Goal: Task Accomplishment & Management: Manage account settings

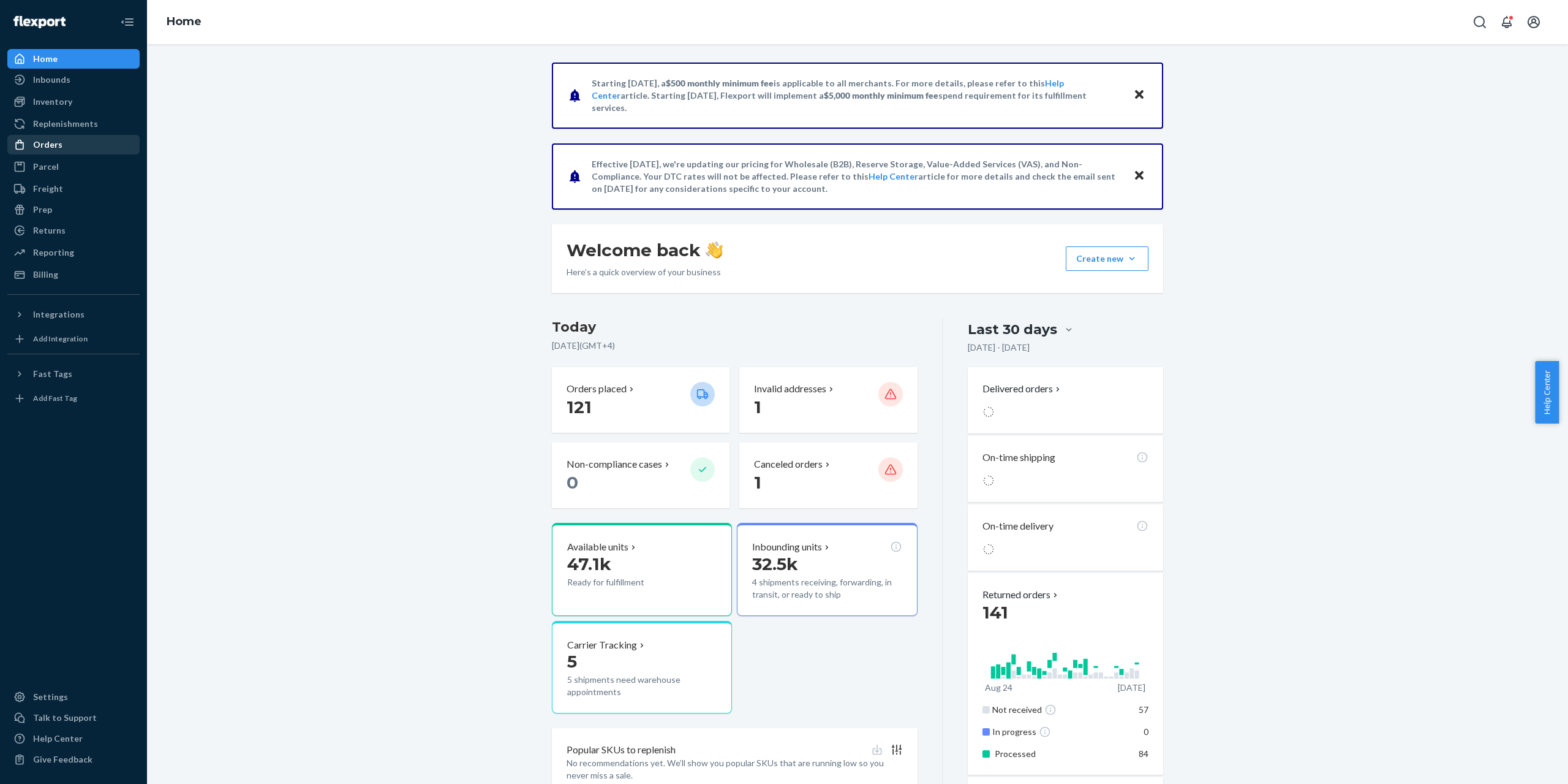
click at [42, 151] on div "Orders" at bounding box center [48, 145] width 30 height 12
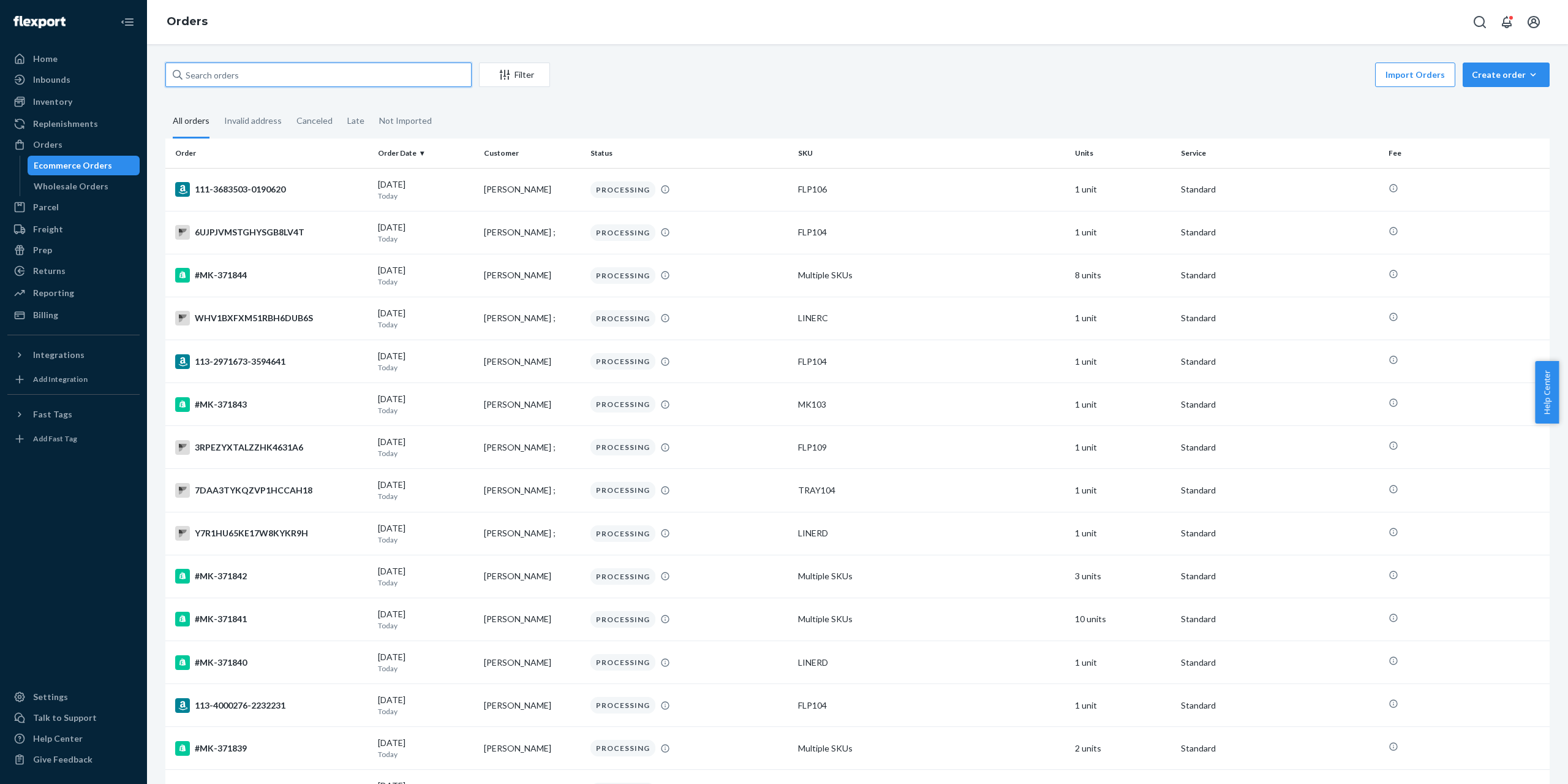
click at [414, 75] on input "text" at bounding box center [319, 75] width 306 height 25
paste input "#MK-371843"
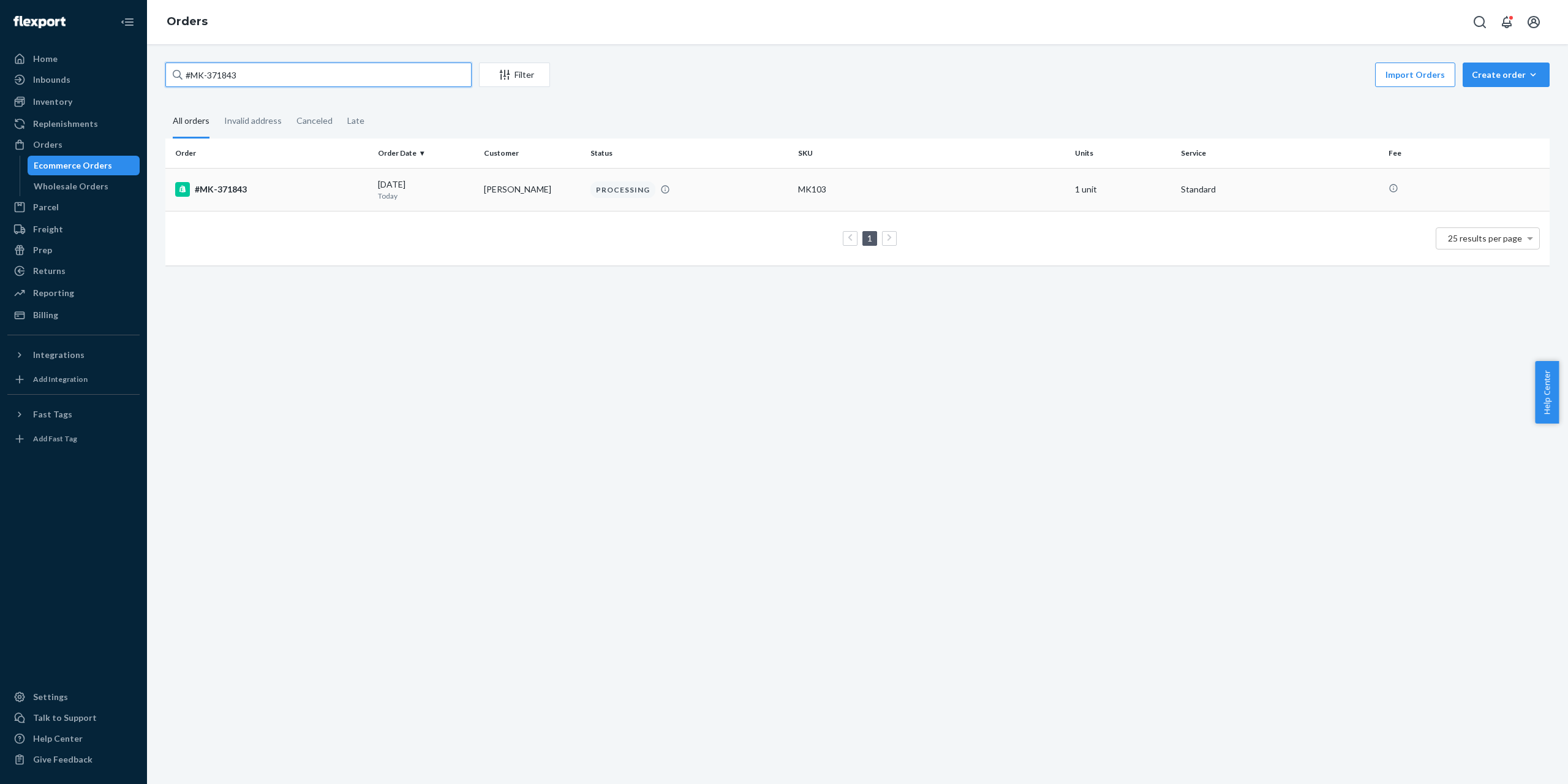
type input "#MK-371843"
click at [216, 190] on div "#MK-371843" at bounding box center [271, 189] width 193 height 14
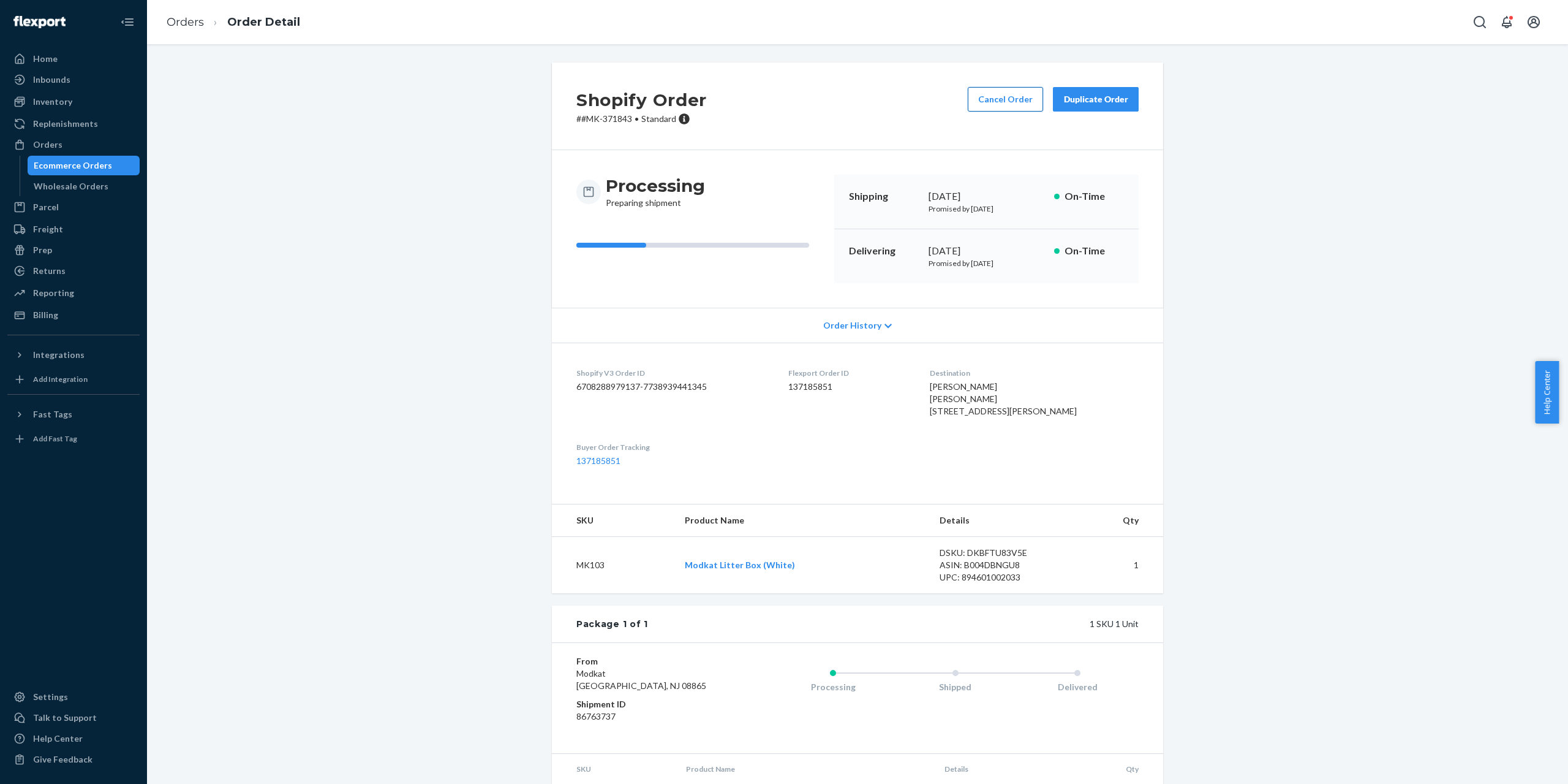
click at [1013, 95] on button "Cancel Order" at bounding box center [1005, 99] width 76 height 25
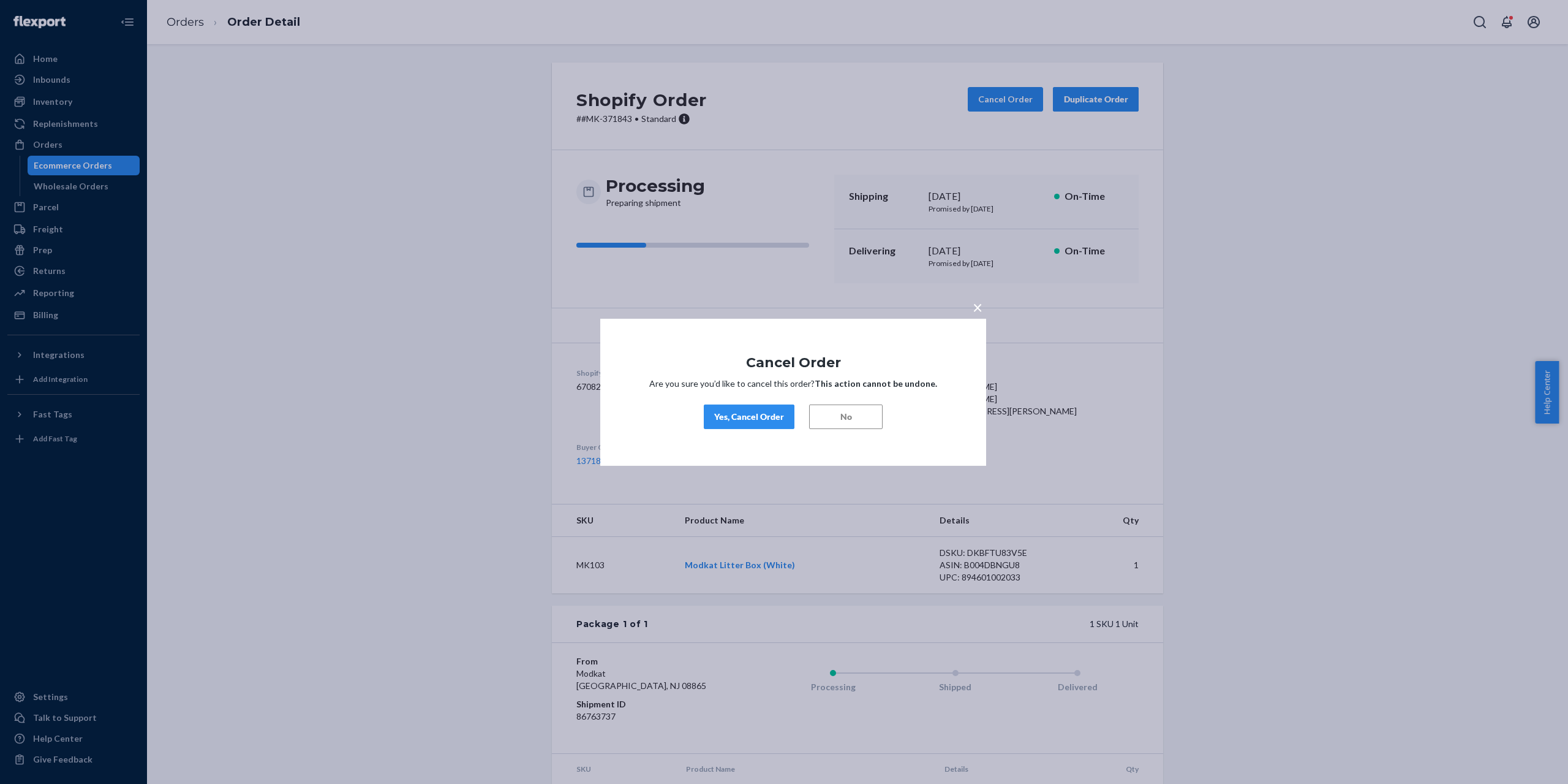
click at [733, 418] on div "Yes, Cancel Order" at bounding box center [750, 417] width 70 height 12
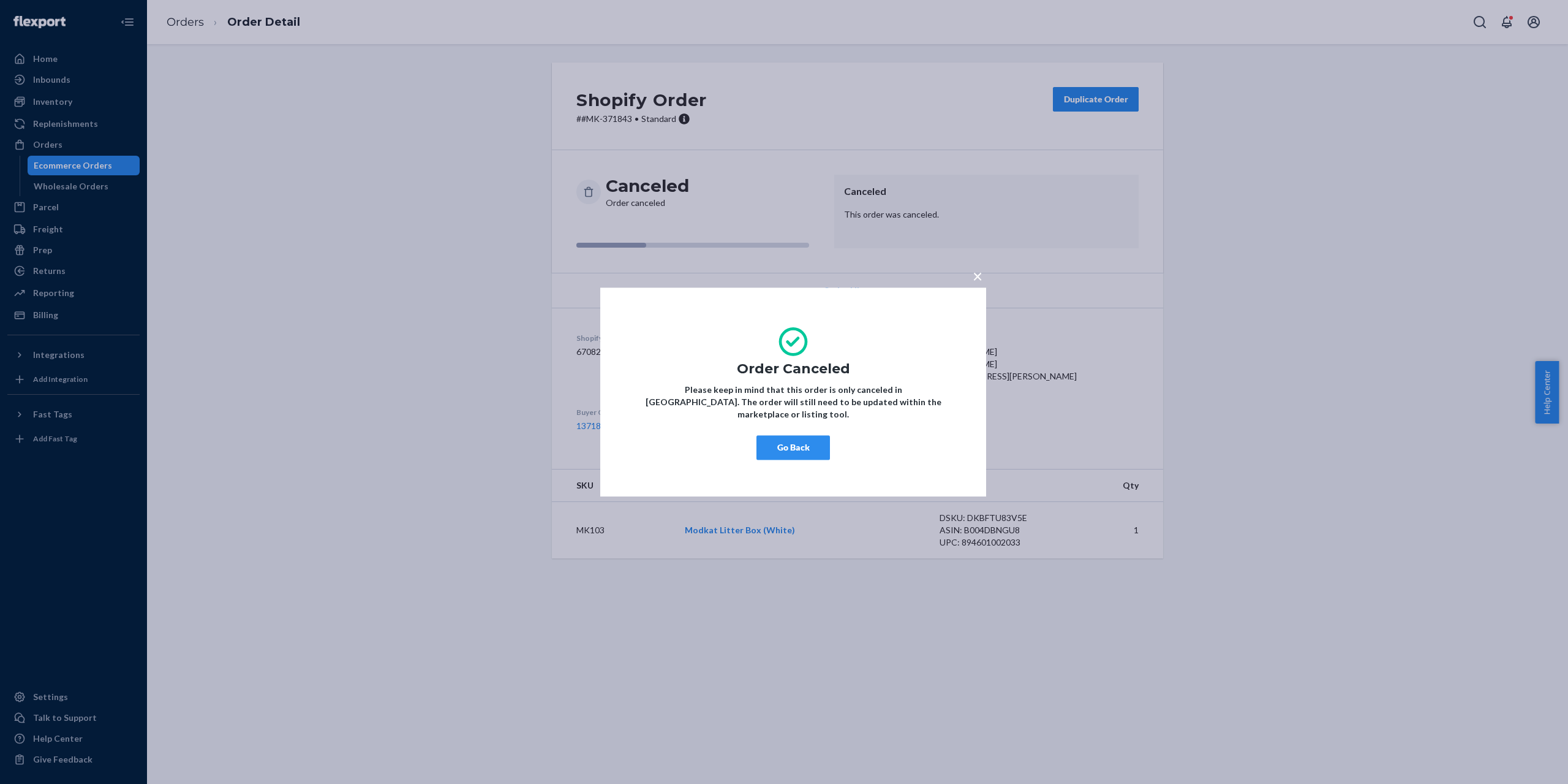
click at [780, 435] on button "Go Back" at bounding box center [793, 447] width 74 height 25
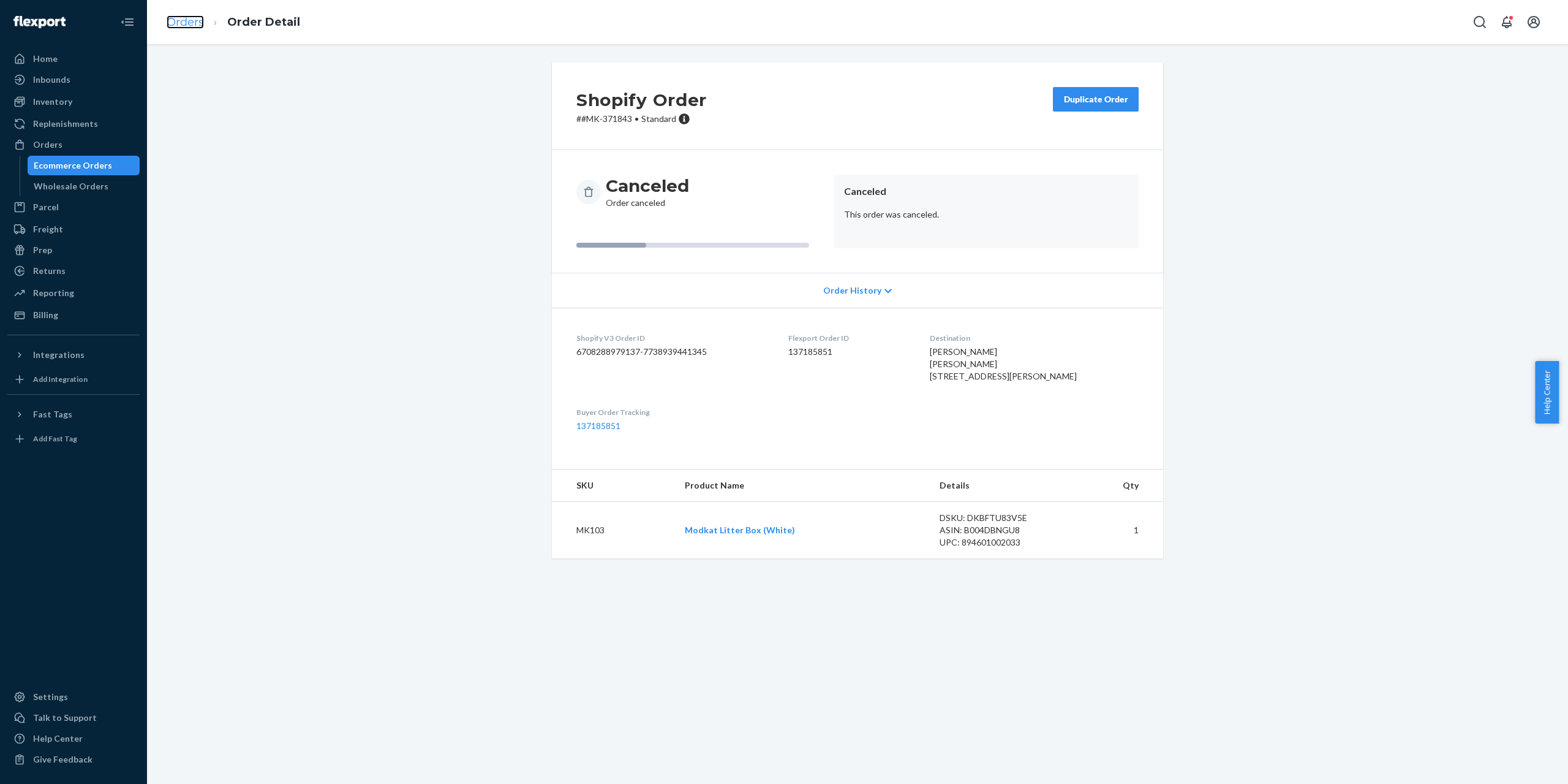
click at [176, 15] on link "Orders" at bounding box center [185, 22] width 37 height 14
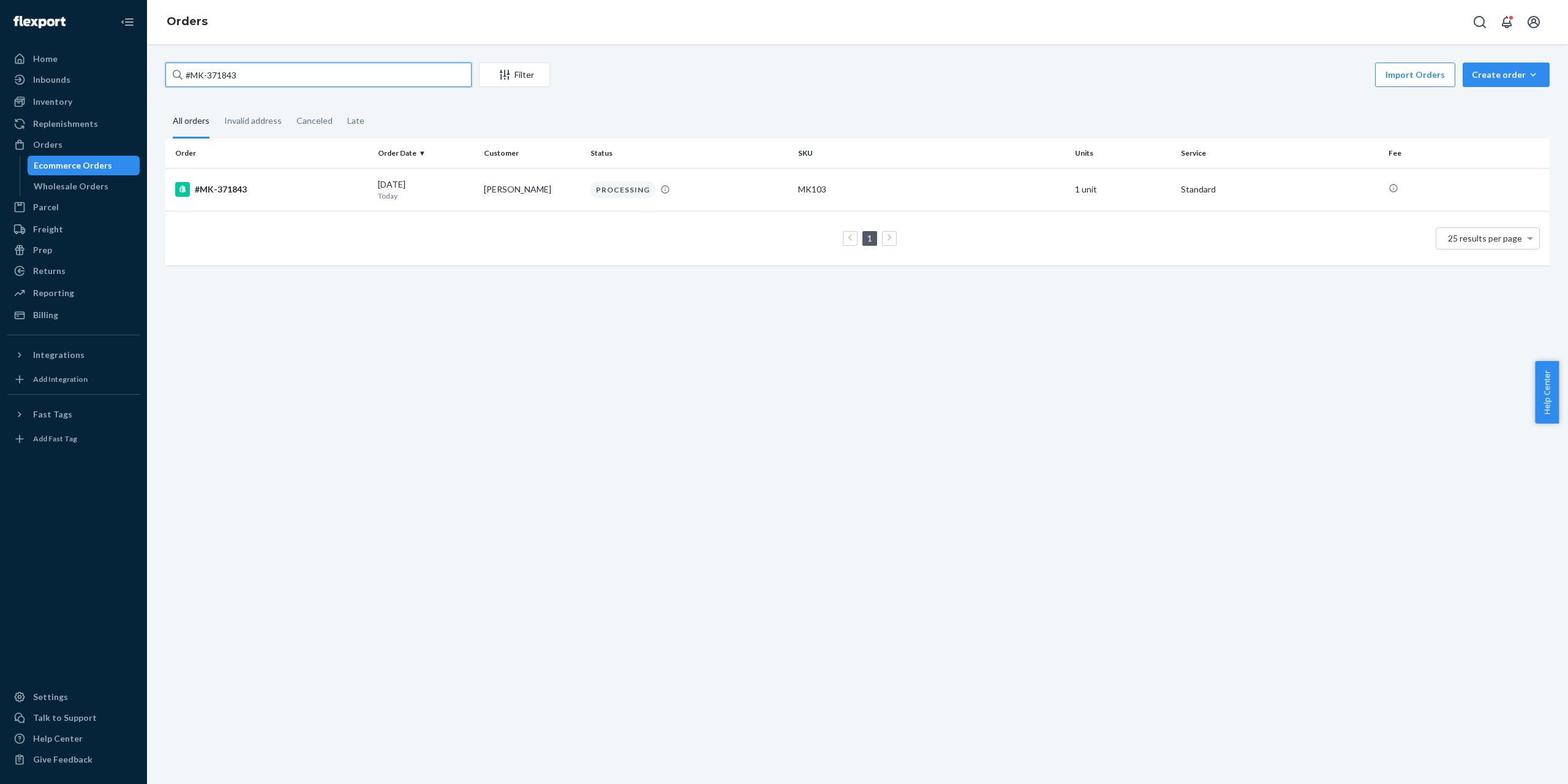
click at [339, 82] on input "#MK-371843" at bounding box center [319, 75] width 306 height 25
paste input "113-3759000-0226664"
type input "113-3759000-0226664"
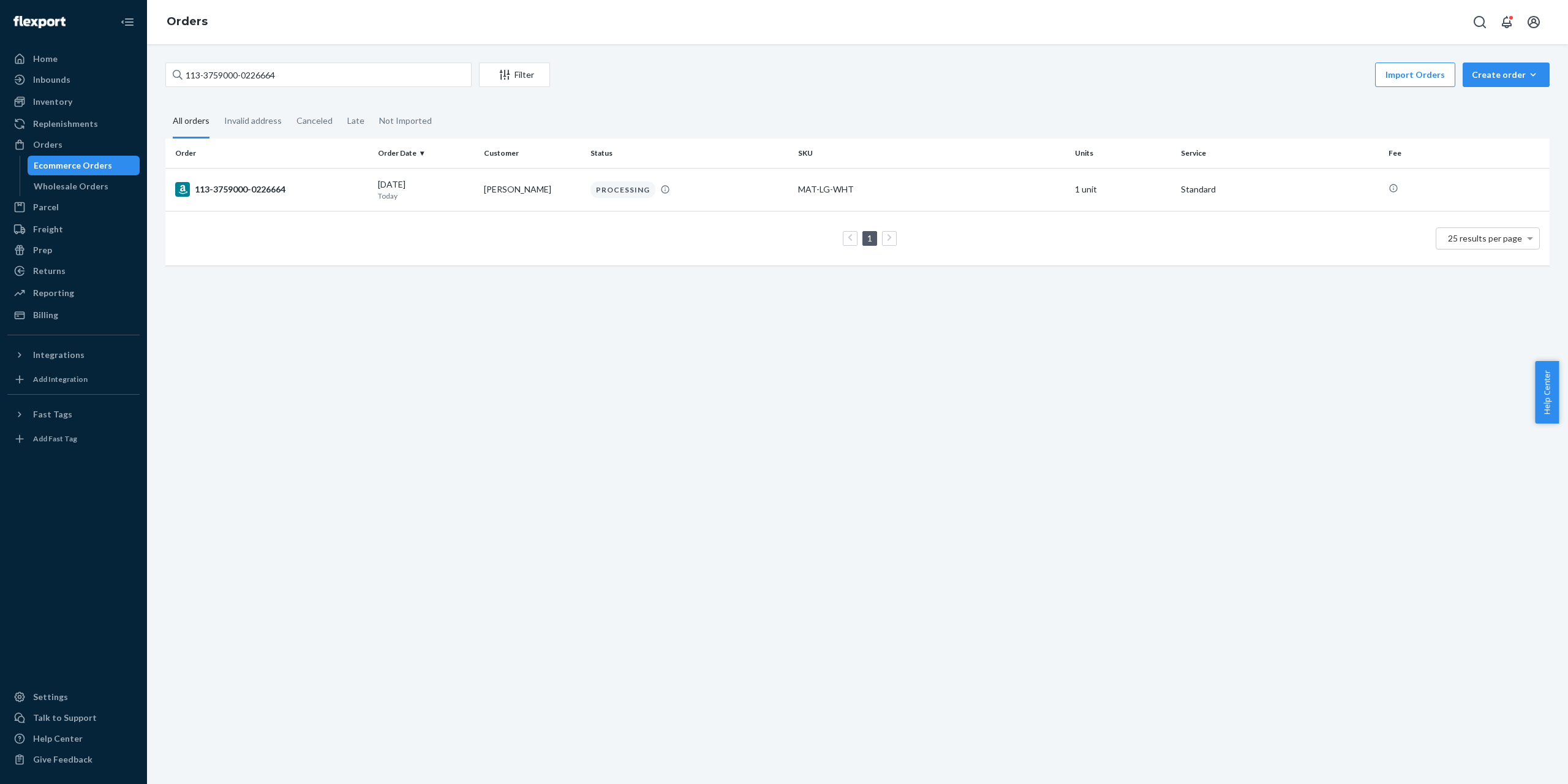
click at [224, 191] on div "113-3759000-0226664" at bounding box center [271, 189] width 193 height 14
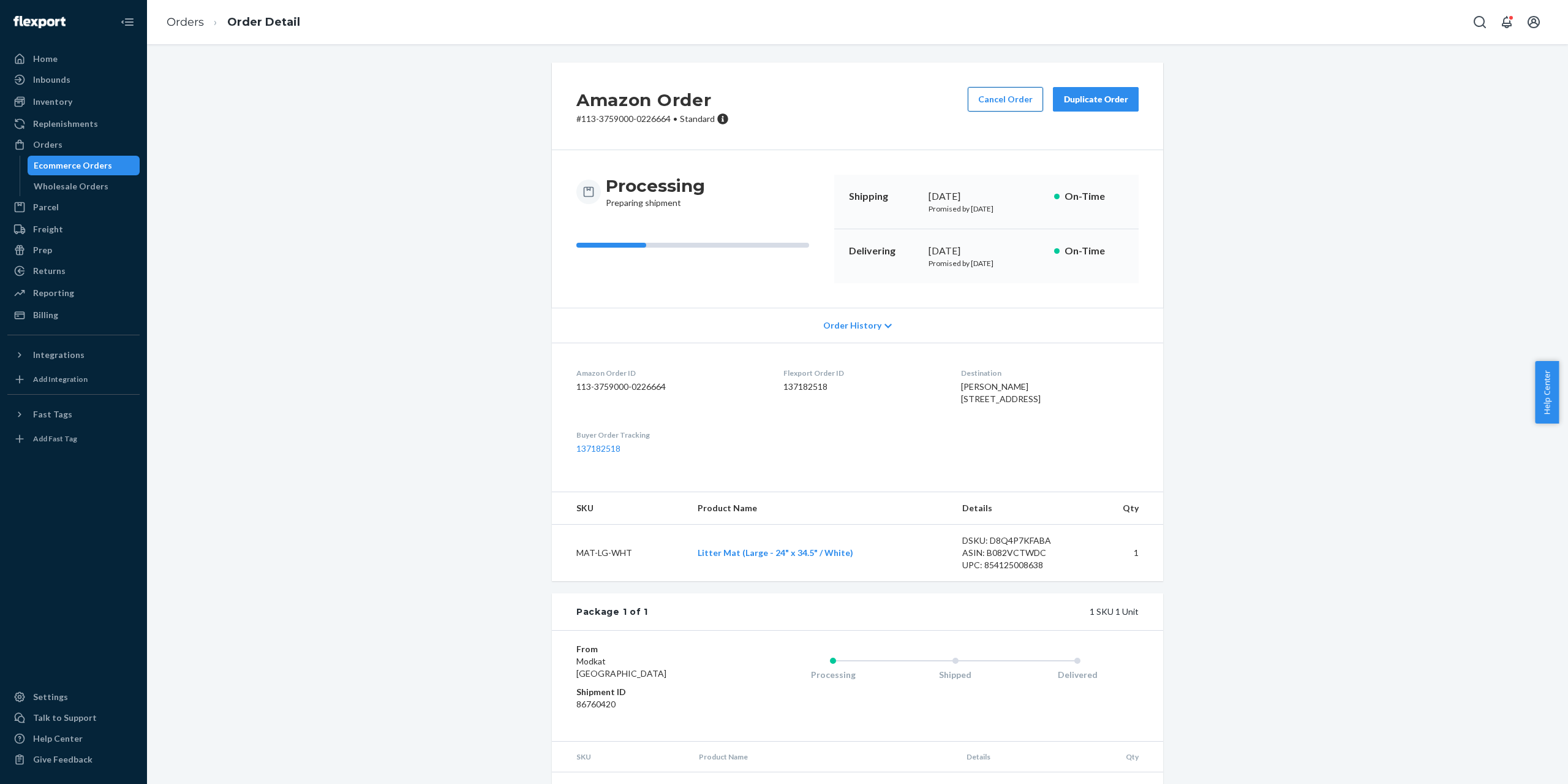
click at [1017, 98] on button "Cancel Order" at bounding box center [1005, 99] width 76 height 25
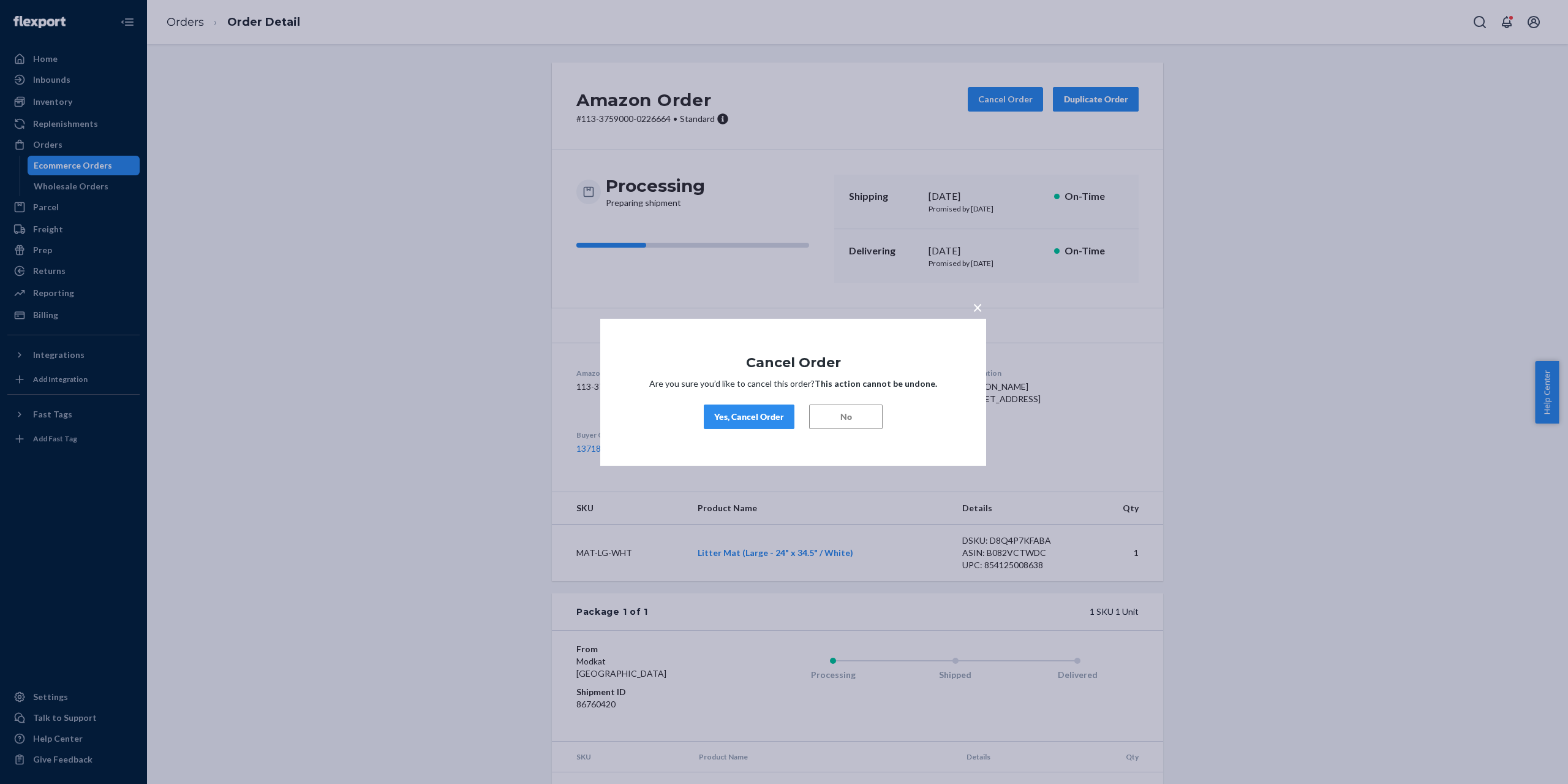
click at [739, 423] on button "Yes, Cancel Order" at bounding box center [749, 417] width 91 height 25
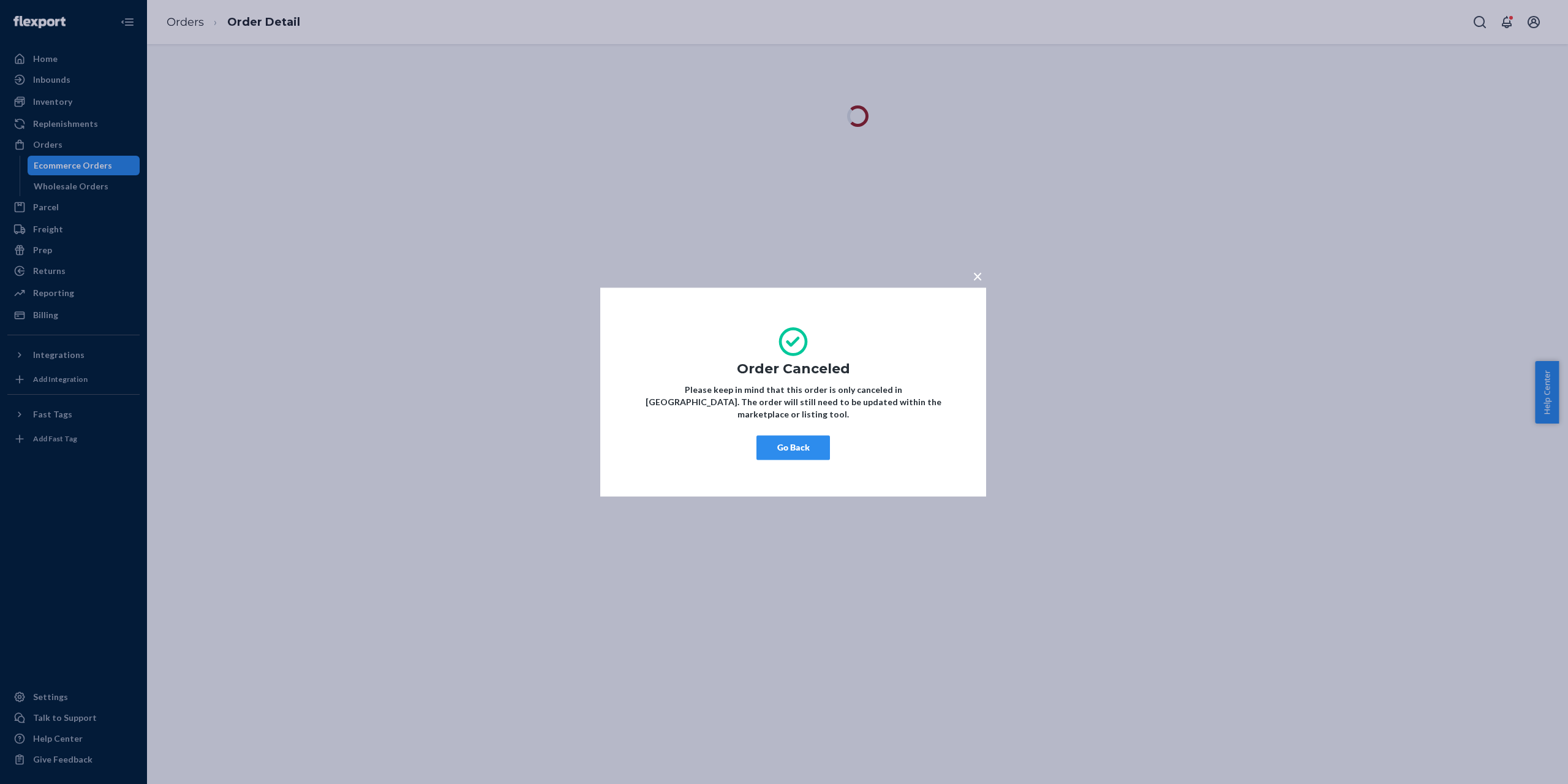
click at [767, 435] on button "Go Back" at bounding box center [793, 447] width 74 height 25
